Goal: Entertainment & Leisure: Consume media (video, audio)

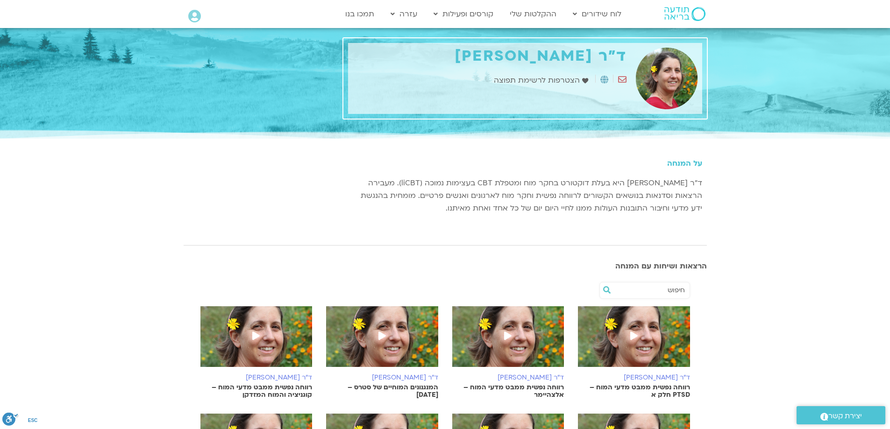
click at [383, 387] on p "המנגנונים המוחיים של סטרס – [DATE]" at bounding box center [382, 391] width 112 height 15
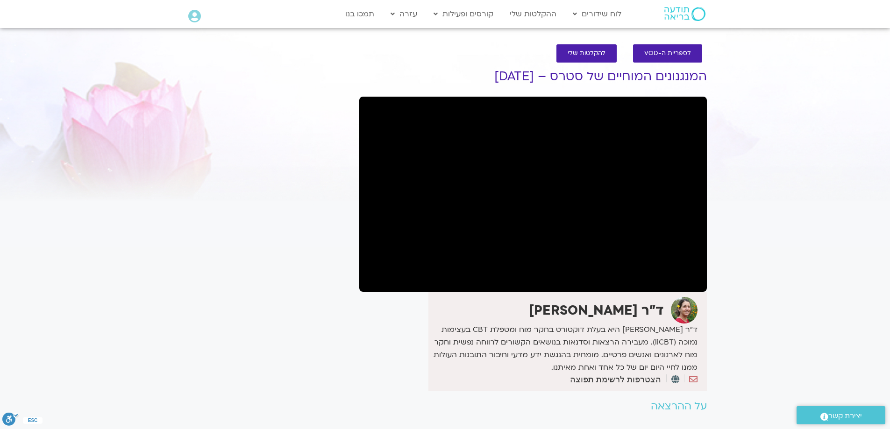
click at [382, 335] on div "ד"ר [PERSON_NAME]" at bounding box center [533, 342] width 348 height 99
